Goal: Information Seeking & Learning: Learn about a topic

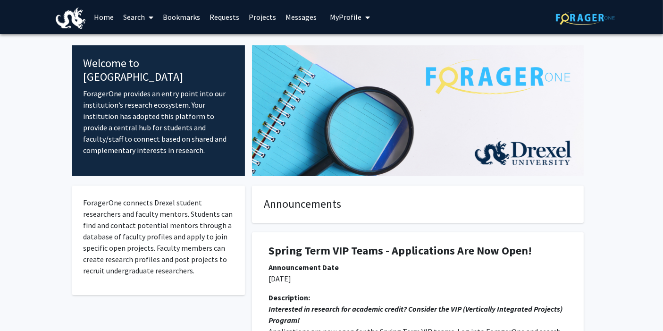
click at [140, 18] on link "Search" at bounding box center [138, 16] width 40 height 33
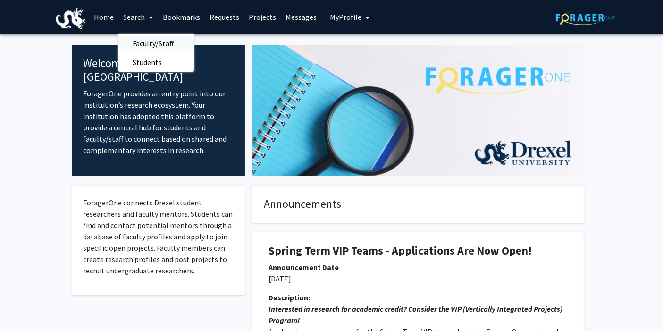
click at [149, 44] on span "Faculty/Staff" at bounding box center [152, 43] width 69 height 19
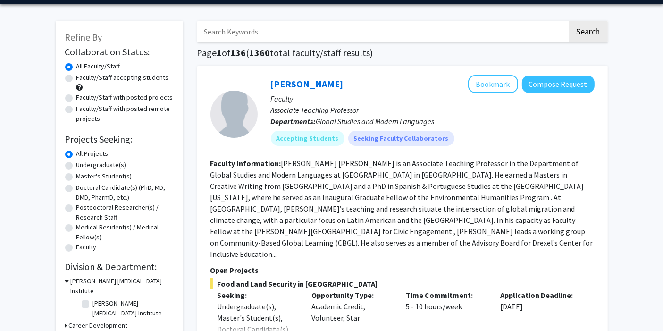
scroll to position [30, 0]
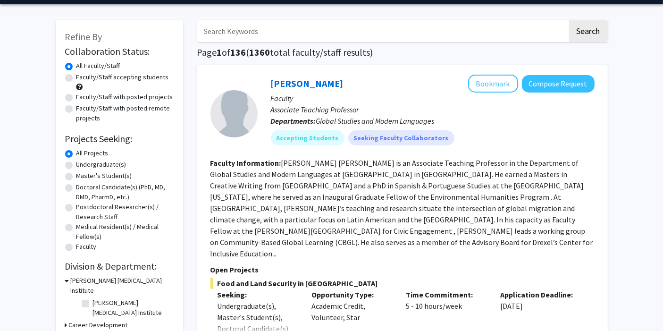
click at [76, 164] on label "Undergraduate(s)" at bounding box center [101, 165] width 50 height 10
click at [76, 164] on input "Undergraduate(s)" at bounding box center [79, 163] width 6 height 6
radio input "true"
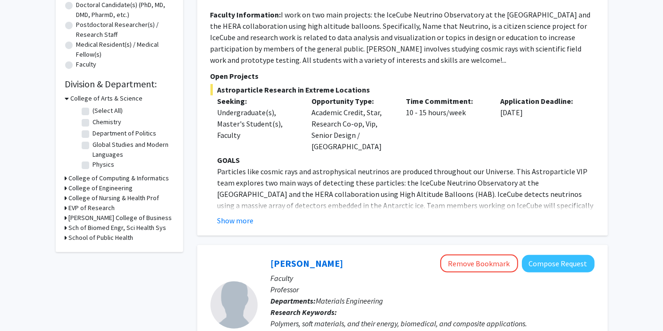
scroll to position [213, 0]
click at [69, 188] on h3 "College of Engineering" at bounding box center [101, 188] width 64 height 10
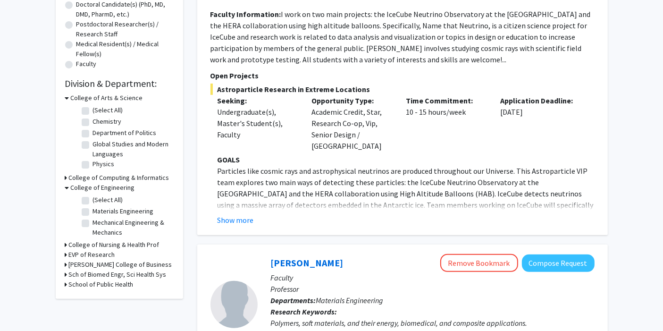
click at [93, 197] on label "(Select All)" at bounding box center [108, 200] width 30 height 10
click at [93, 197] on input "(Select All)" at bounding box center [96, 198] width 6 height 6
checkbox input "true"
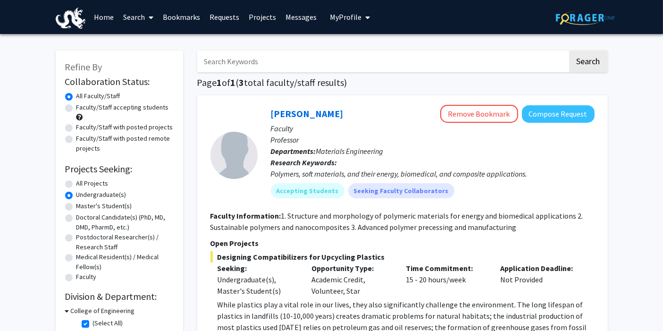
click at [291, 17] on link "Messages" at bounding box center [301, 16] width 41 height 33
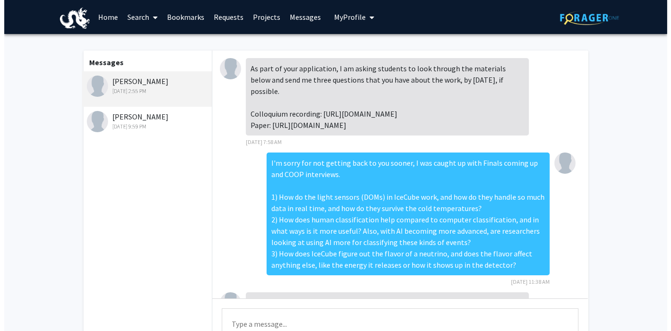
scroll to position [235, 0]
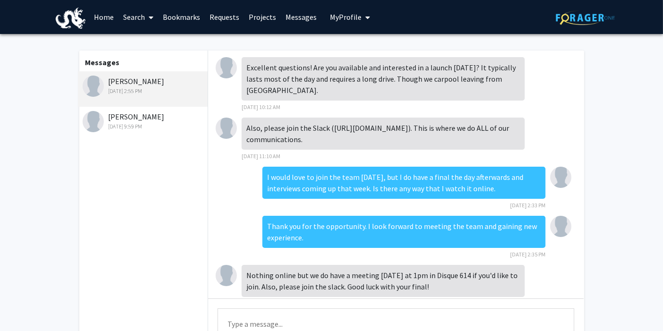
click at [156, 119] on div "[PERSON_NAME] [DATE] 9:59 PM" at bounding box center [144, 121] width 123 height 20
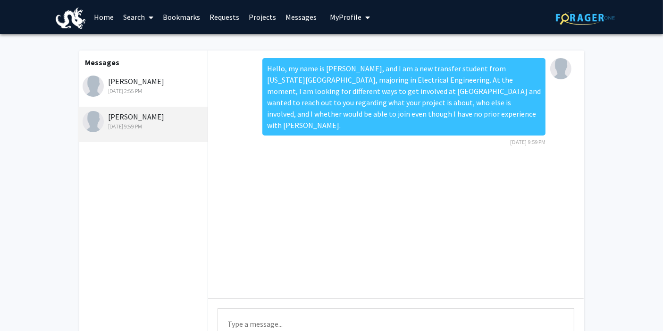
click at [254, 17] on link "Projects" at bounding box center [262, 16] width 37 height 33
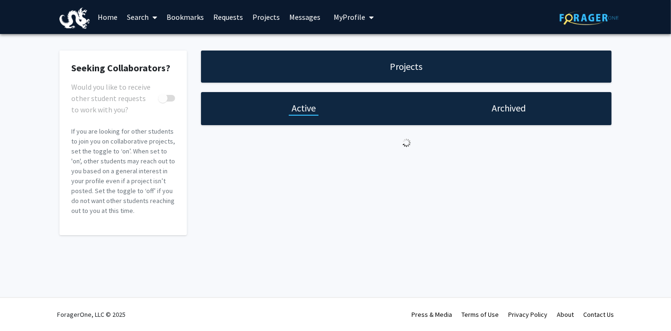
checkbox input "true"
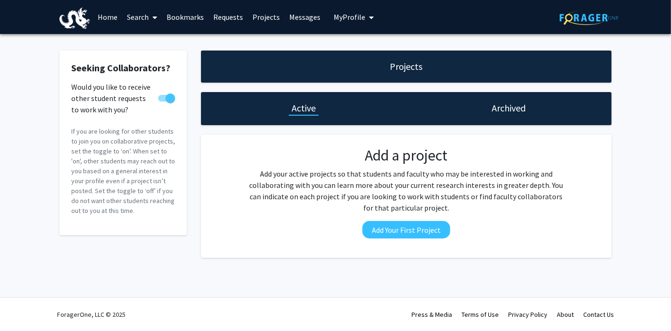
click at [229, 18] on link "Requests" at bounding box center [228, 16] width 39 height 33
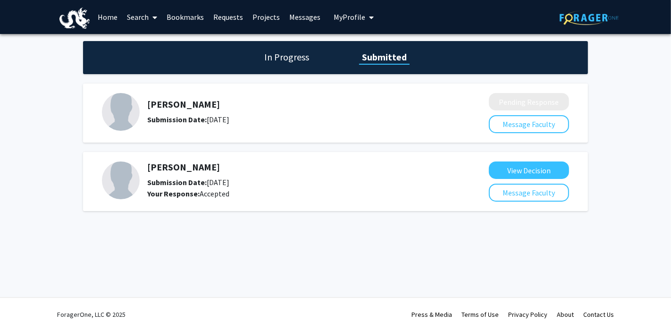
click at [287, 56] on h1 "In Progress" at bounding box center [287, 57] width 51 height 13
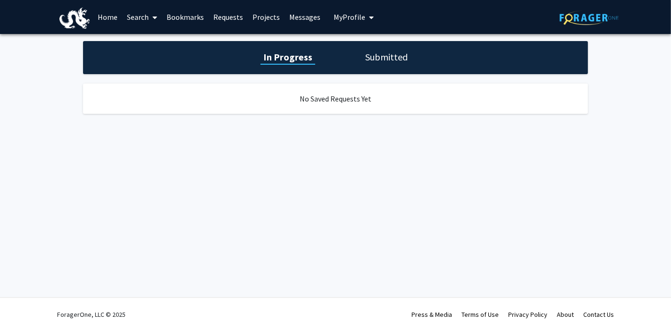
click at [380, 56] on h1 "Submitted" at bounding box center [387, 57] width 48 height 13
